Goal: Find specific page/section: Find specific page/section

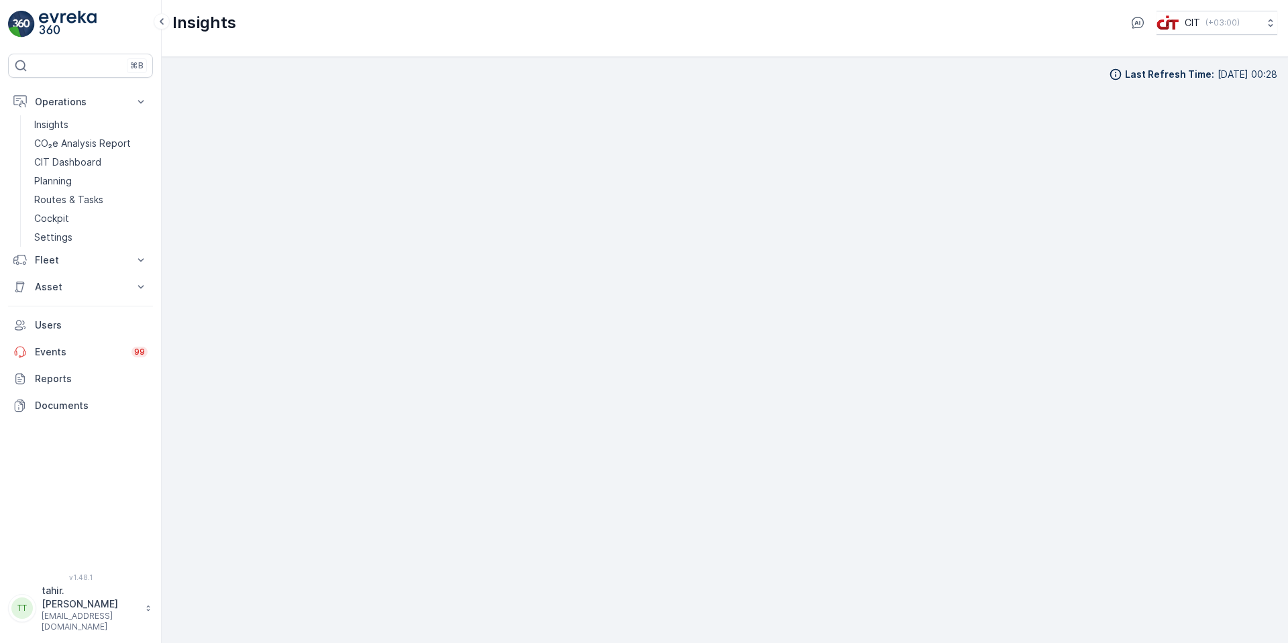
scroll to position [13, 0]
click at [47, 288] on p "Asset" at bounding box center [80, 286] width 91 height 13
click at [56, 307] on p "Assets" at bounding box center [49, 309] width 30 height 13
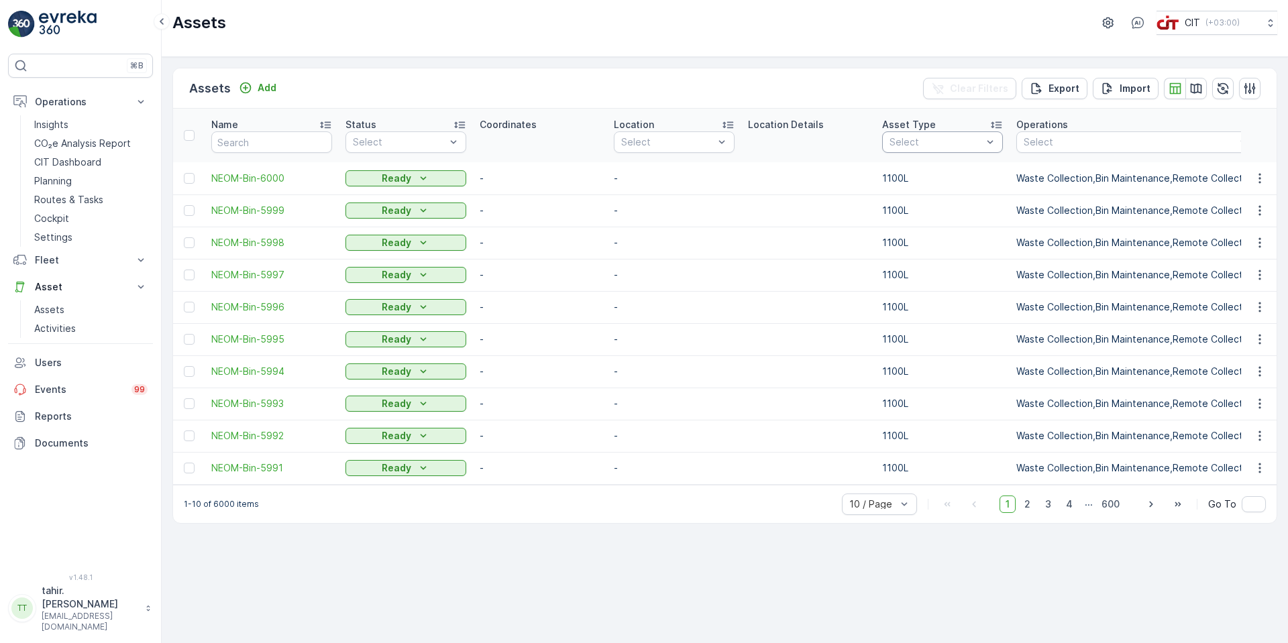
click at [980, 140] on div at bounding box center [935, 142] width 95 height 11
click at [895, 268] on div at bounding box center [895, 269] width 11 height 11
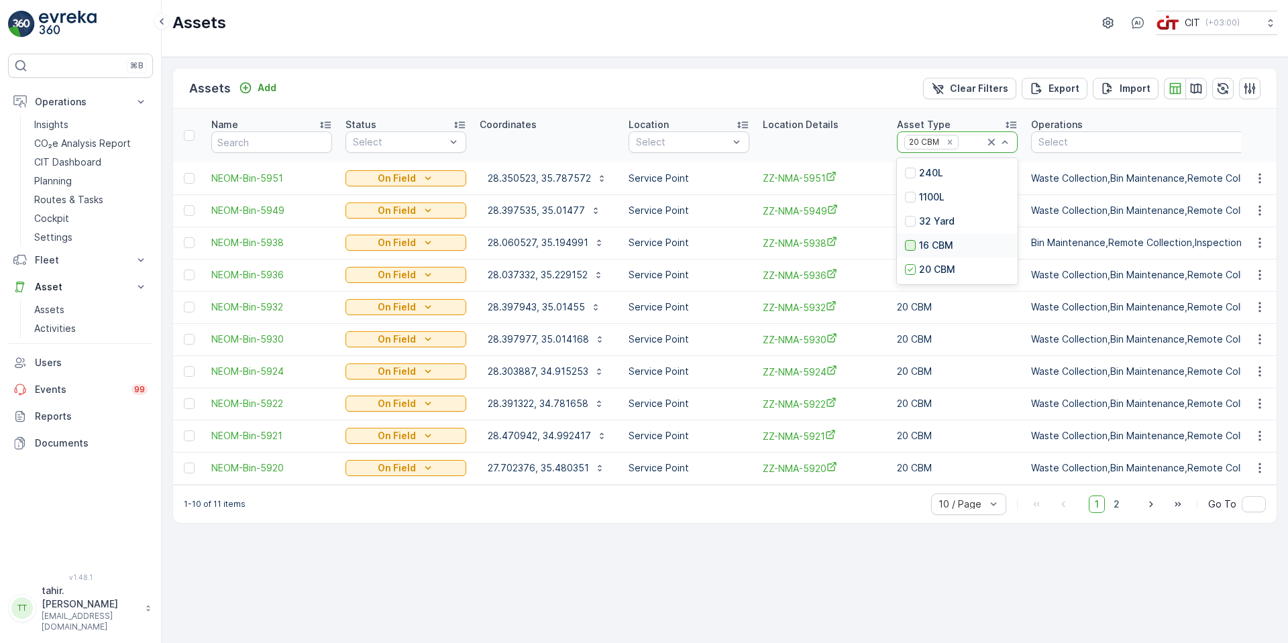
click at [908, 242] on div at bounding box center [910, 245] width 11 height 11
click at [910, 223] on div at bounding box center [911, 228] width 11 height 11
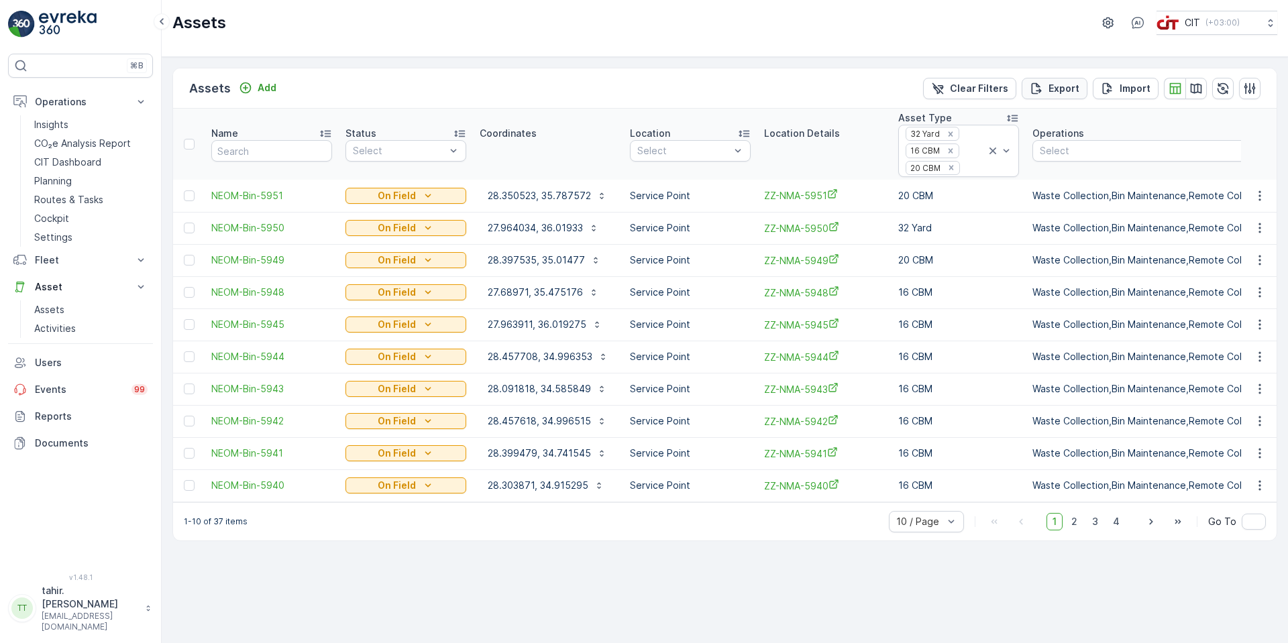
click at [1050, 86] on p "Export" at bounding box center [1063, 88] width 31 height 13
click at [1119, 76] on span "reports" at bounding box center [1180, 73] width 158 height 14
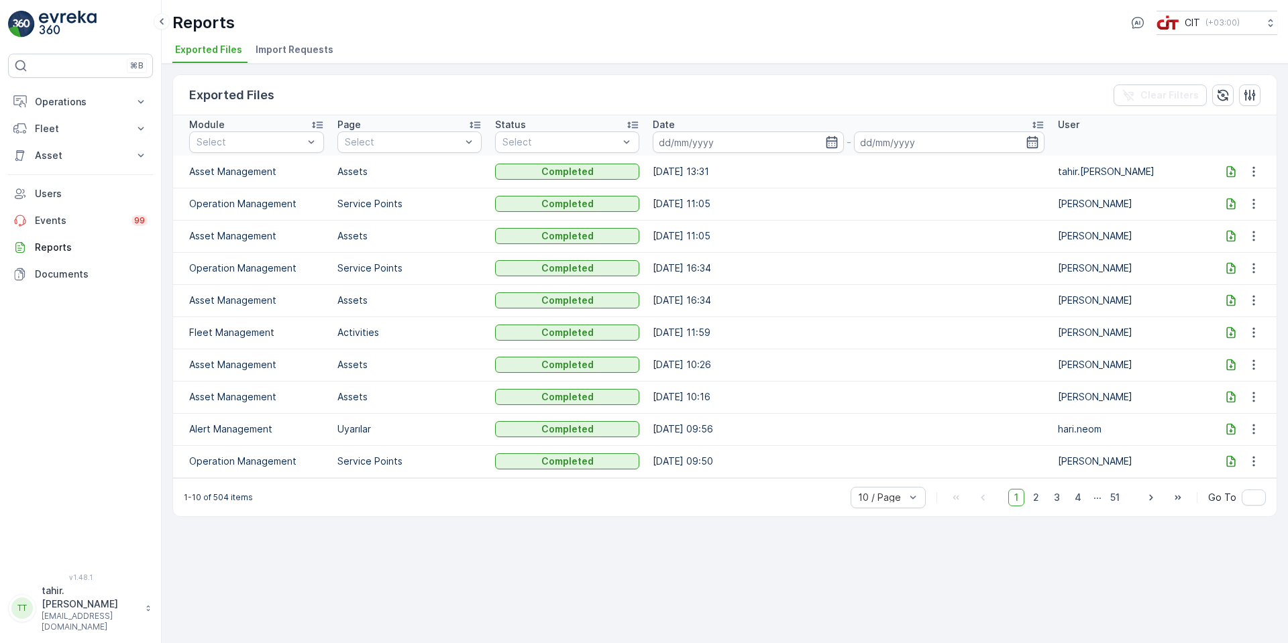
click at [1225, 168] on icon at bounding box center [1230, 171] width 13 height 13
